Goal: Task Accomplishment & Management: Manage account settings

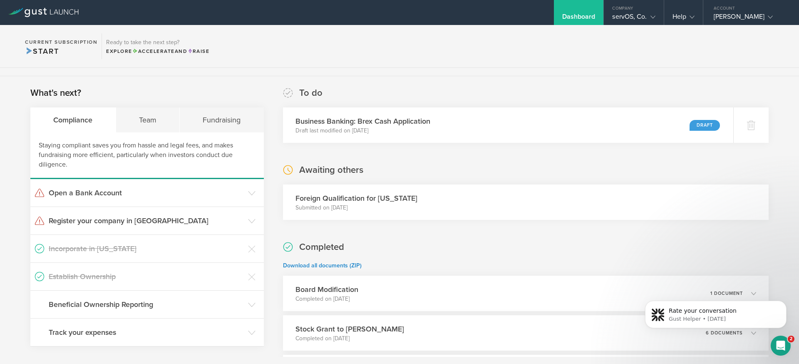
click at [350, 194] on h3 "Foreign Qualification for Texas" at bounding box center [357, 198] width 122 height 11
click at [345, 197] on h3 "Foreign Qualification for Texas" at bounding box center [357, 198] width 122 height 11
copy h3 "Foreign Qualification for Texas"
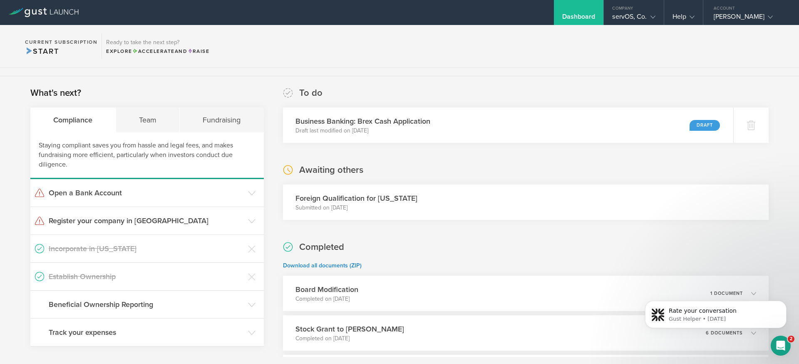
click at [447, 168] on div "Awaiting others Foreign Qualification for Texas Submitted on Aug 3, 2025" at bounding box center [526, 192] width 486 height 56
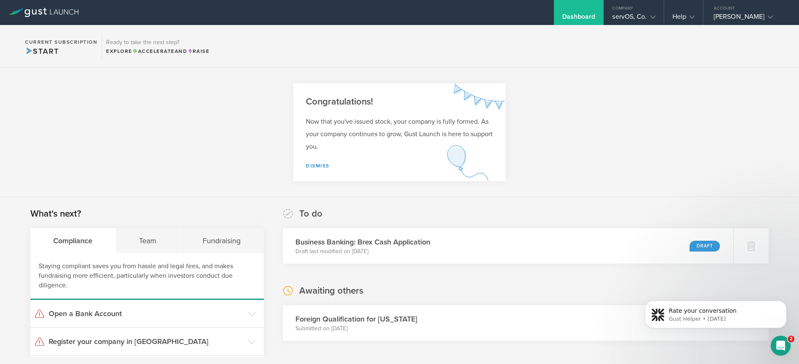
click at [776, 346] on icon "Open Intercom Messenger" at bounding box center [781, 346] width 14 height 14
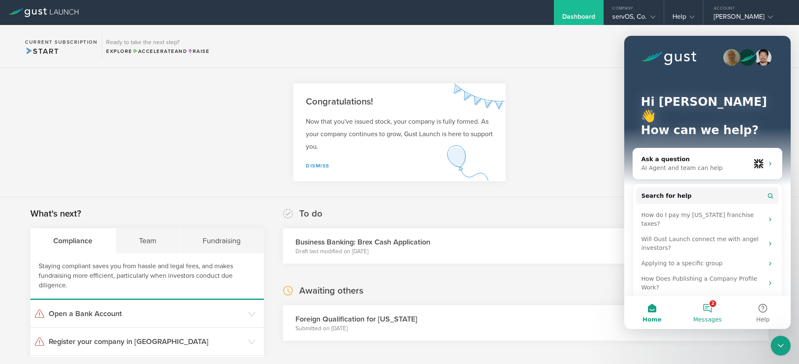
click at [710, 316] on span "Messages" at bounding box center [707, 319] width 29 height 6
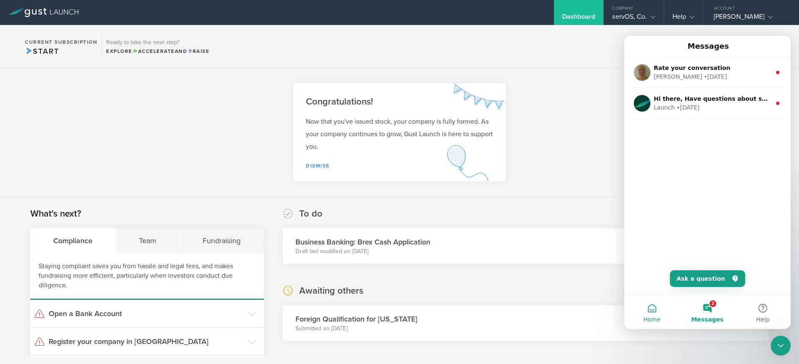
click at [666, 317] on button "Home" at bounding box center [651, 312] width 55 height 33
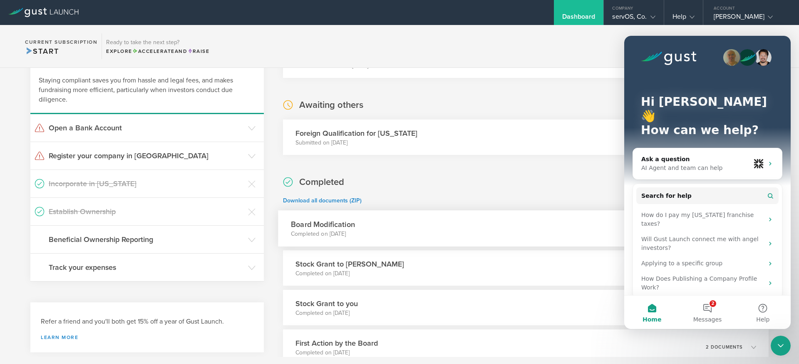
scroll to position [179, 0]
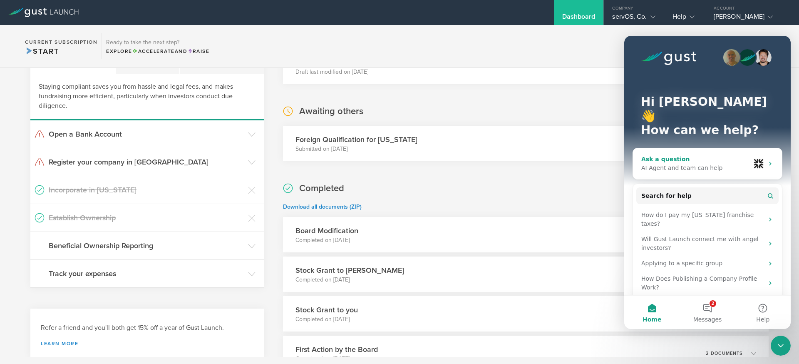
click at [663, 155] on div "Ask a question" at bounding box center [695, 159] width 109 height 9
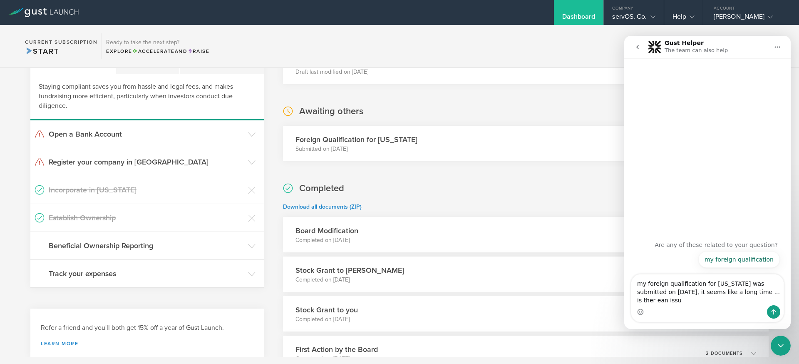
type textarea "my foreign qualification for texas was submitted on august 3, it seems like a l…"
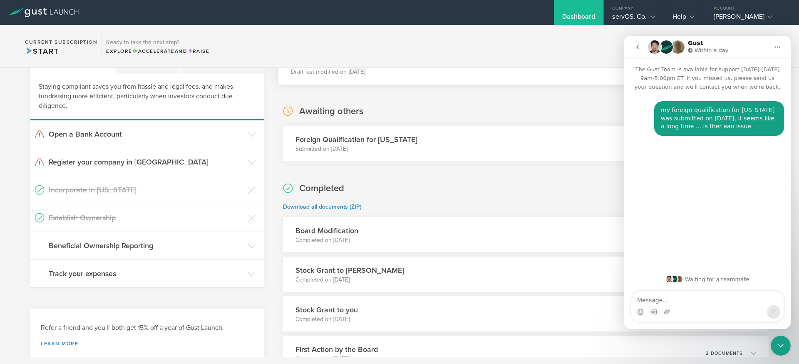
click at [562, 72] on div "Business Banking: Brex Cash Application Draft last modified on Aug 3, 2025 Draft" at bounding box center [508, 66] width 460 height 36
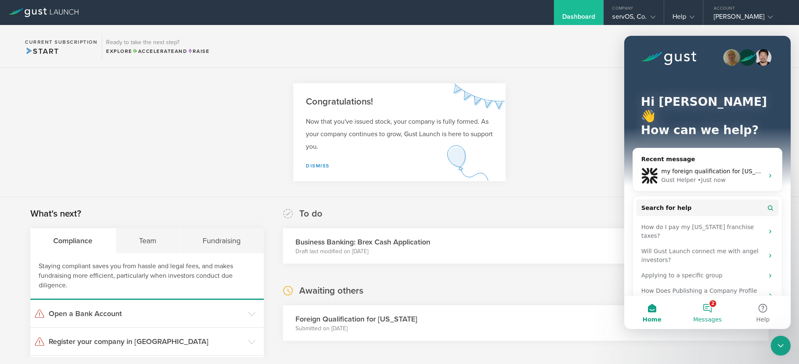
click at [710, 304] on button "2 Messages" at bounding box center [707, 312] width 55 height 33
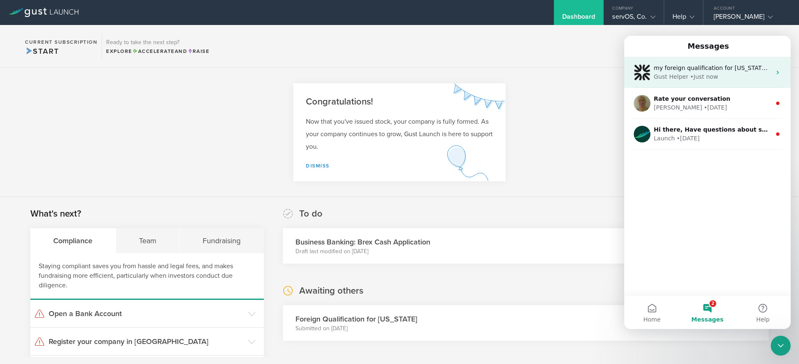
click at [691, 77] on div "• Just now" at bounding box center [704, 76] width 28 height 9
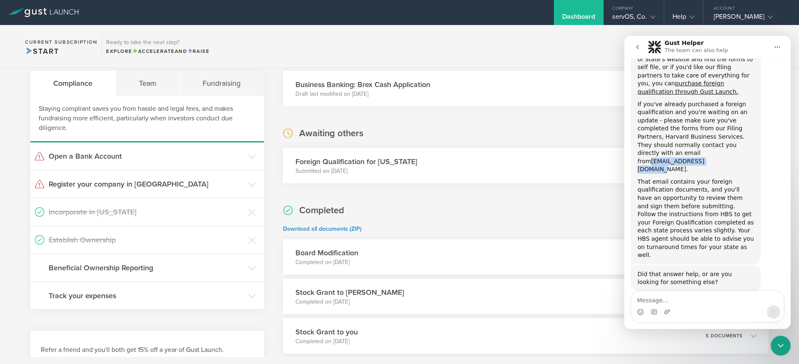
scroll to position [135, 0]
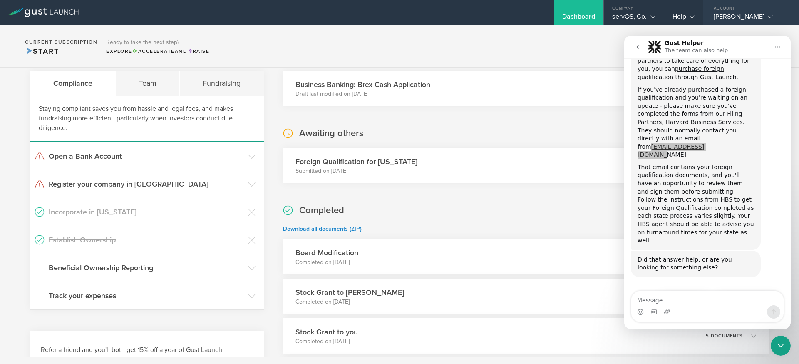
click at [731, 16] on div "Kurt Collins Nash" at bounding box center [749, 18] width 71 height 12
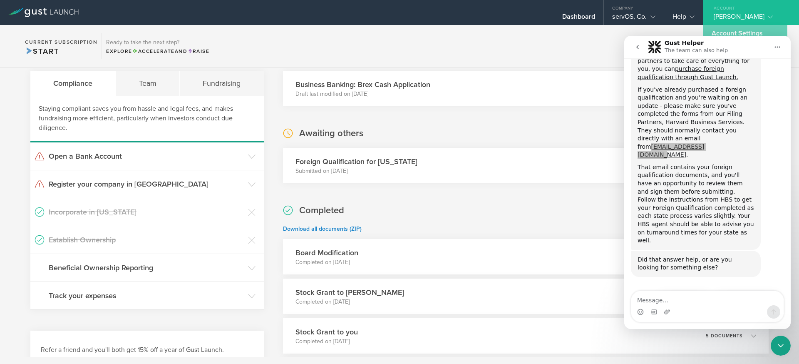
click at [728, 29] on link "Account Settings" at bounding box center [745, 33] width 84 height 17
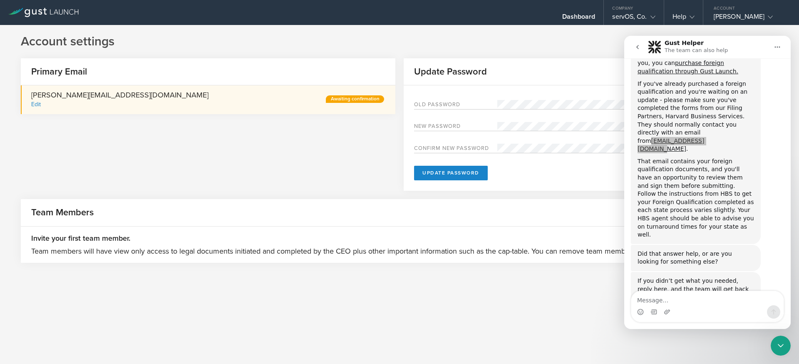
scroll to position [141, 0]
click at [782, 352] on div "Close Intercom Messenger" at bounding box center [781, 345] width 20 height 20
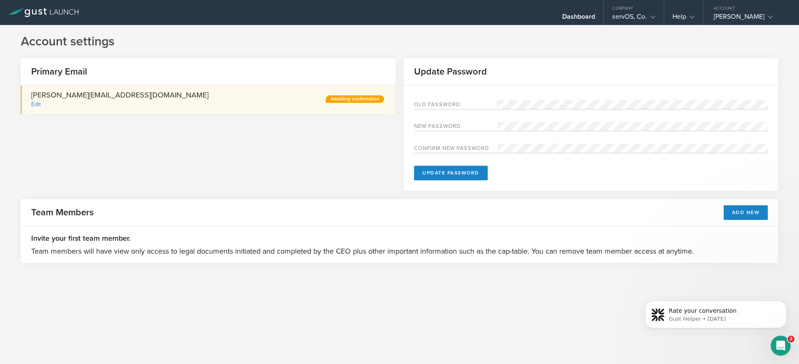
scroll to position [0, 0]
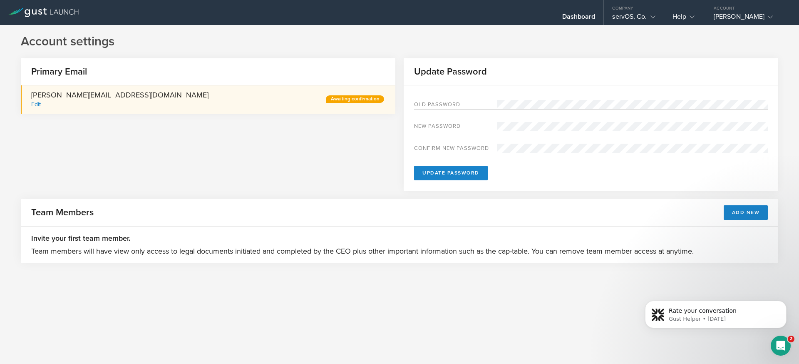
click at [346, 101] on div "Awaiting confirmation" at bounding box center [355, 98] width 58 height 7
click at [36, 107] on div "Edit" at bounding box center [36, 104] width 10 height 7
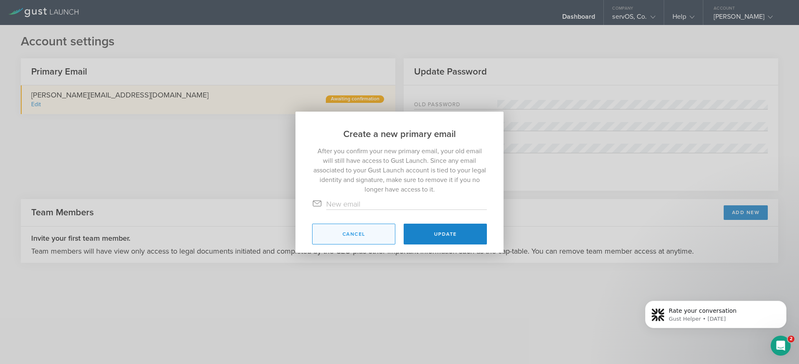
click at [356, 236] on button "Cancel" at bounding box center [353, 234] width 83 height 21
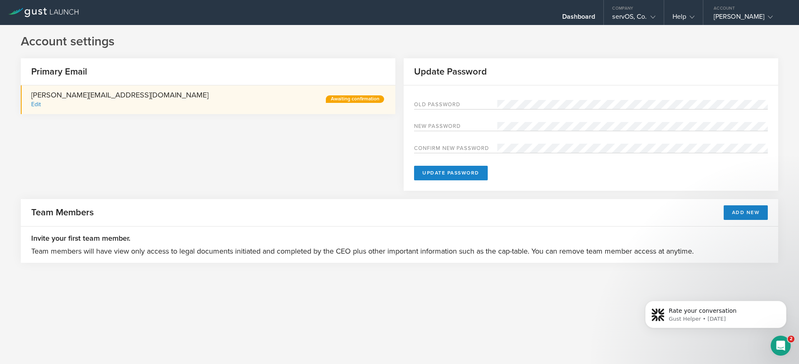
click at [360, 103] on div "Awaiting confirmation" at bounding box center [354, 99] width 62 height 9
click at [361, 99] on div "Awaiting confirmation" at bounding box center [355, 98] width 58 height 7
